Goal: Navigation & Orientation: Find specific page/section

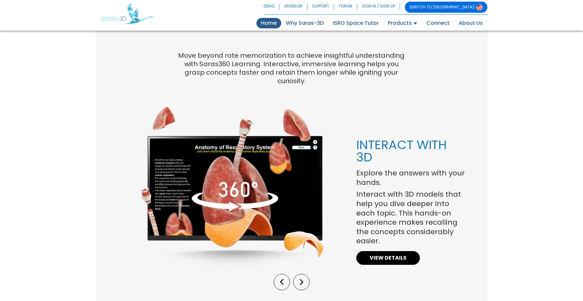
scroll to position [556, 0]
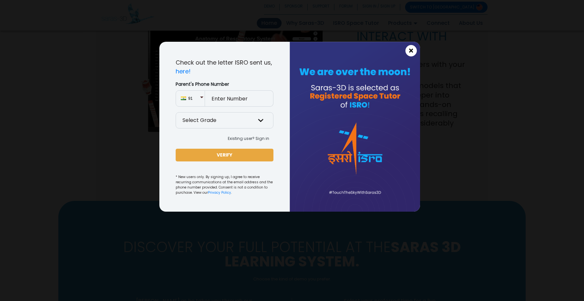
click at [410, 54] on span "×" at bounding box center [412, 51] width 6 height 8
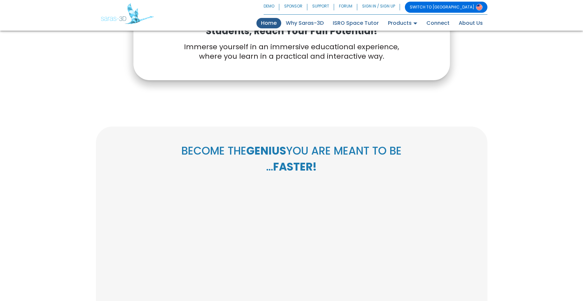
scroll to position [0, 0]
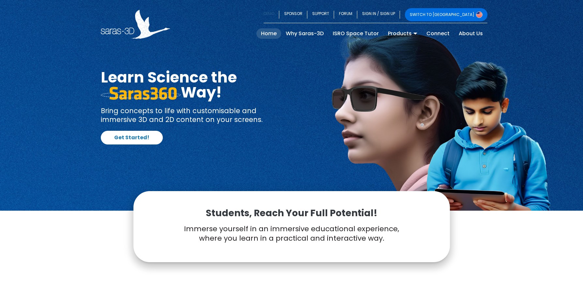
click at [279, 16] on link "DEMO" at bounding box center [272, 14] width 16 height 13
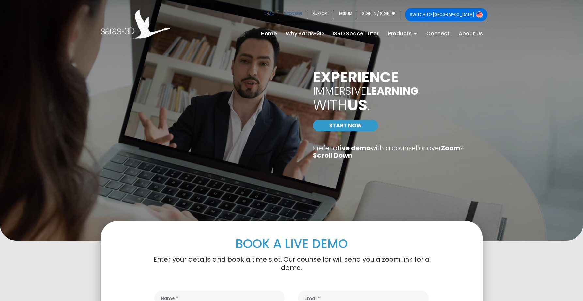
click at [307, 11] on link "SPONSOR" at bounding box center [293, 14] width 28 height 13
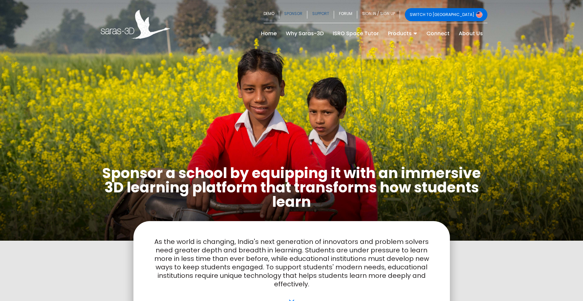
click at [334, 12] on link "SUPPORT" at bounding box center [320, 14] width 27 height 13
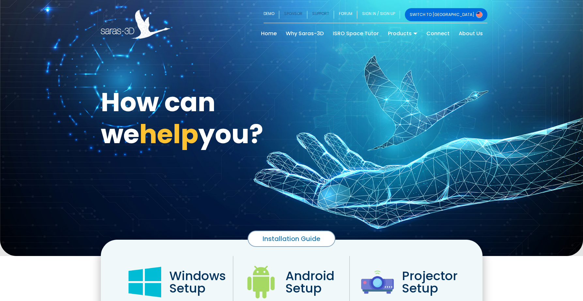
click at [307, 14] on link "SPONSOR" at bounding box center [293, 14] width 28 height 13
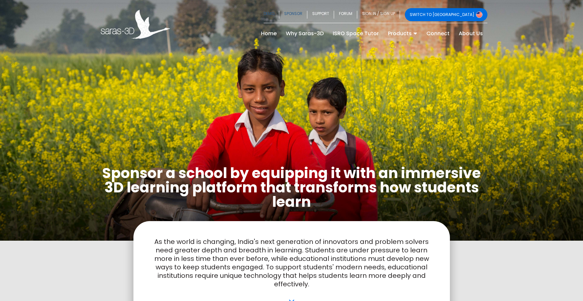
click at [279, 14] on link "DEMO" at bounding box center [272, 14] width 16 height 13
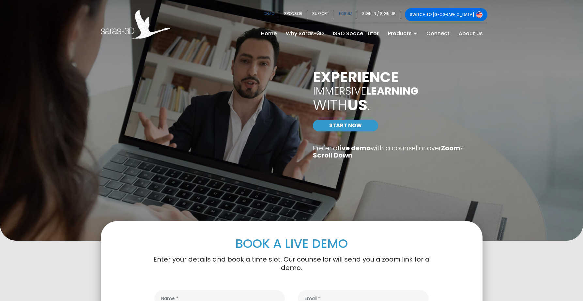
click at [357, 12] on link "FORUM" at bounding box center [345, 14] width 23 height 13
click at [307, 12] on link "SPONSOR" at bounding box center [293, 14] width 28 height 13
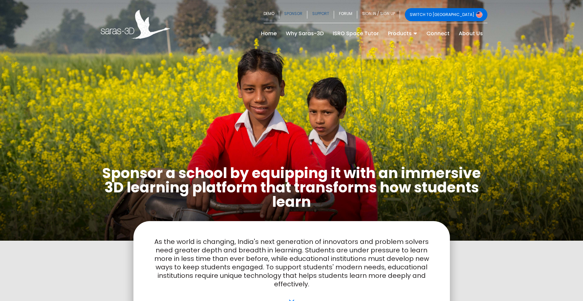
click at [334, 14] on link "SUPPORT" at bounding box center [320, 14] width 27 height 13
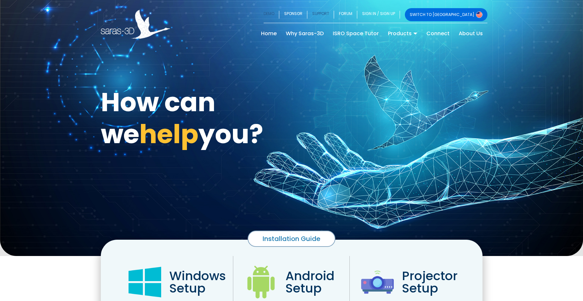
click at [279, 14] on link "DEMO" at bounding box center [272, 14] width 16 height 13
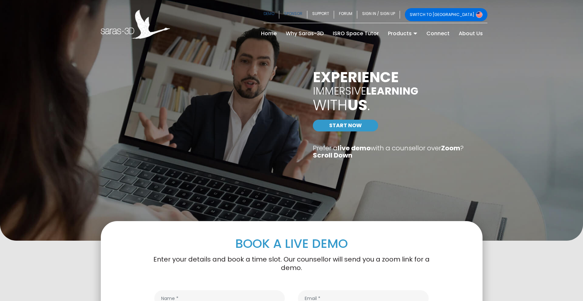
click at [307, 14] on link "SPONSOR" at bounding box center [293, 14] width 28 height 13
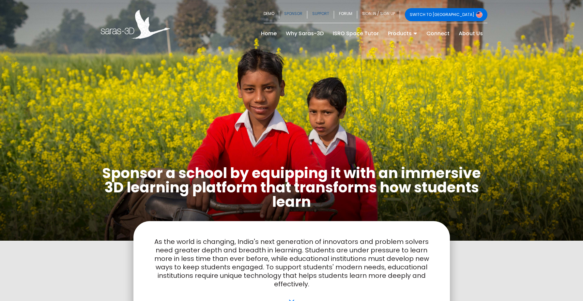
click at [334, 12] on link "SUPPORT" at bounding box center [320, 14] width 27 height 13
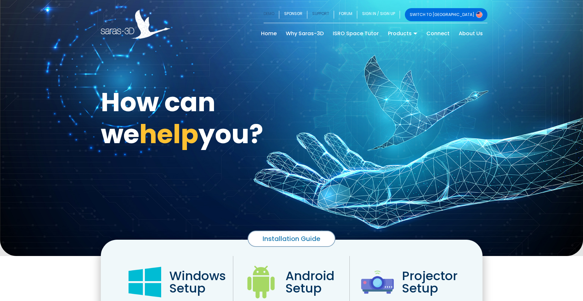
click at [279, 14] on link "DEMO" at bounding box center [272, 14] width 16 height 13
